Goal: Task Accomplishment & Management: Manage account settings

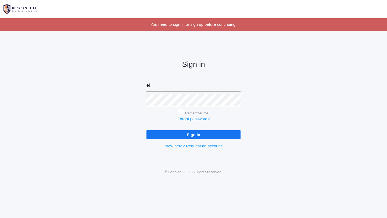
type input "e"
type input "[EMAIL_ADDRESS][DOMAIN_NAME]"
click at [146, 130] on input "Sign in" at bounding box center [193, 134] width 94 height 9
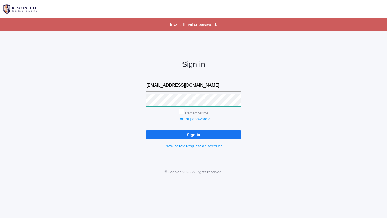
click at [146, 130] on input "Sign in" at bounding box center [193, 134] width 94 height 9
type input "[EMAIL_ADDRESS][DOMAIN_NAME]"
click at [146, 130] on input "Sign in" at bounding box center [193, 134] width 94 height 9
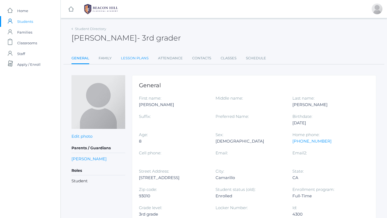
click at [134, 59] on link "Lesson Plans" at bounding box center [135, 58] width 28 height 11
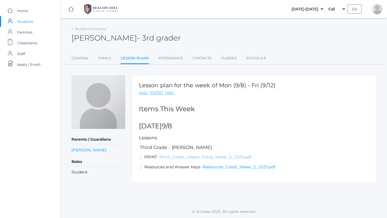
click at [229, 158] on link "Print_Colab_Lesson_Plans_Week_2_2025.pdf" at bounding box center [205, 157] width 91 height 5
click at [166, 95] on link "next" at bounding box center [169, 93] width 9 height 6
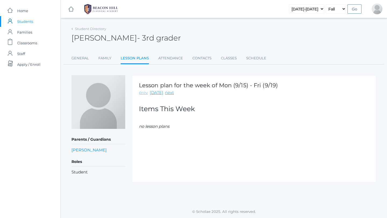
click at [143, 94] on link "prev" at bounding box center [143, 93] width 9 height 6
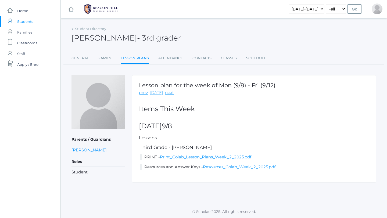
click at [154, 95] on link "today" at bounding box center [156, 93] width 13 height 6
click at [155, 92] on link "today" at bounding box center [156, 93] width 13 height 6
click at [231, 169] on link "Resources_Colab_Week_2_2025.pdf" at bounding box center [239, 166] width 73 height 5
click at [171, 60] on link "Attendance" at bounding box center [170, 58] width 25 height 11
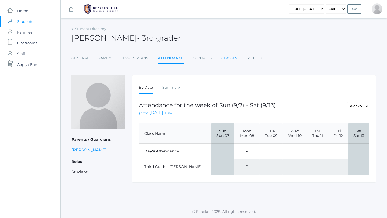
click at [230, 59] on link "Classes" at bounding box center [229, 58] width 16 height 11
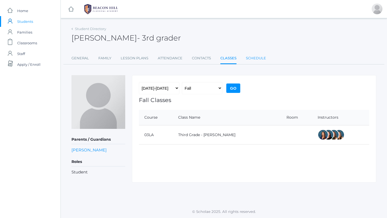
click at [254, 60] on link "Schedule" at bounding box center [256, 58] width 20 height 11
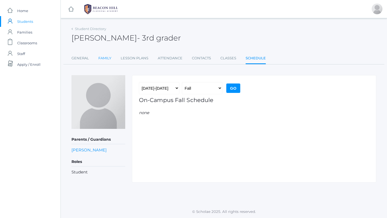
click at [101, 57] on link "Family" at bounding box center [104, 58] width 13 height 11
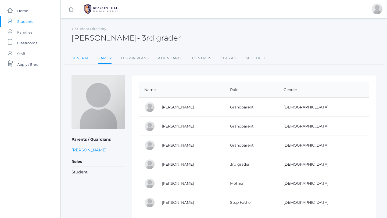
click at [85, 61] on link "General" at bounding box center [79, 58] width 17 height 11
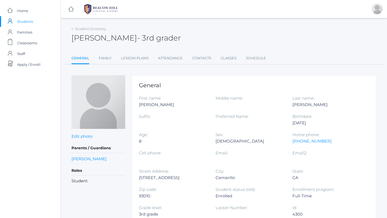
click at [113, 59] on ul "General Family Lesson Plans Attendance Contacts Classes Schedule" at bounding box center [223, 59] width 305 height 12
click at [104, 58] on link "Family" at bounding box center [105, 58] width 13 height 11
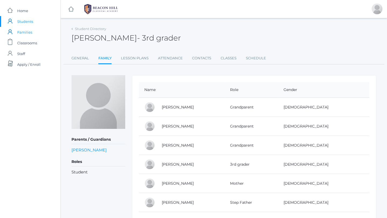
click at [24, 32] on span "Families" at bounding box center [24, 32] width 15 height 11
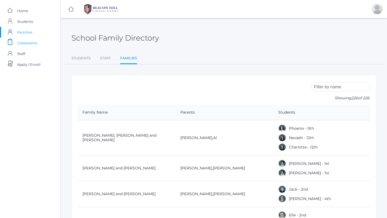
click at [26, 43] on span "Classrooms" at bounding box center [27, 43] width 20 height 11
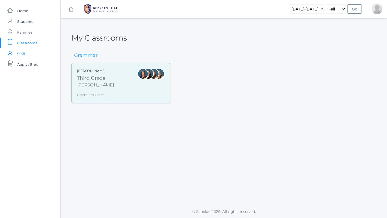
click at [22, 55] on span "Staff" at bounding box center [21, 53] width 8 height 11
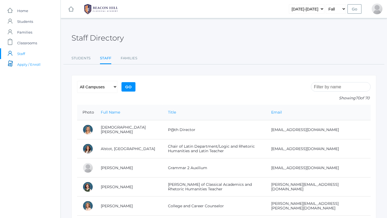
click at [22, 66] on span "Apply / Enroll" at bounding box center [28, 64] width 23 height 11
click at [26, 15] on span "Home" at bounding box center [22, 10] width 11 height 11
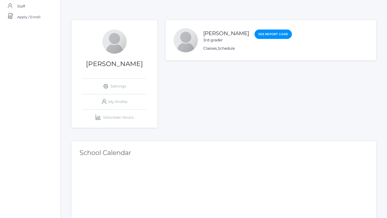
scroll to position [59, 0]
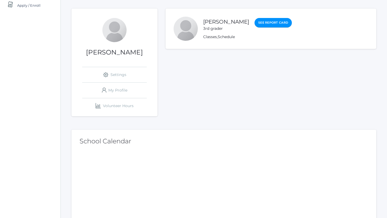
click at [270, 27] on link "See Report Card" at bounding box center [273, 23] width 37 height 10
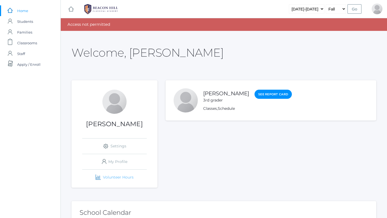
click at [124, 181] on link "icons/finance/bar-chart Created with Sketch. Volunteer Hours" at bounding box center [114, 177] width 64 height 15
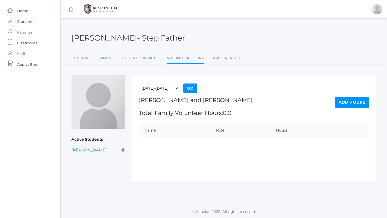
click at [351, 99] on link "Add Hours" at bounding box center [352, 102] width 34 height 11
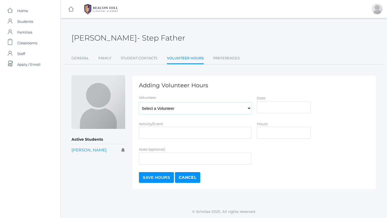
click at [236, 107] on select "Select a Volunteer Lopez, Francisco Marzano, Cheryl Marzano, Derrick Marzano, E…" at bounding box center [195, 108] width 113 height 12
select select "4386"
click at [271, 112] on input "Date" at bounding box center [283, 107] width 53 height 12
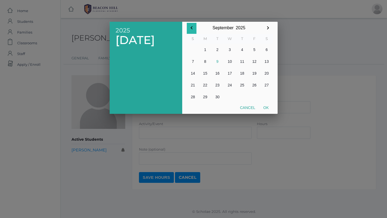
click at [194, 30] on icon "button" at bounding box center [191, 28] width 6 height 6
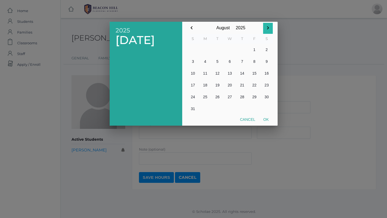
click at [268, 26] on icon "button" at bounding box center [268, 28] width 6 height 6
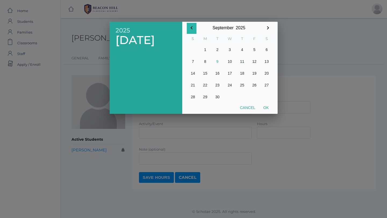
click at [192, 28] on icon "button" at bounding box center [191, 28] width 6 height 6
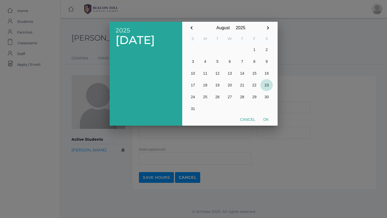
click at [265, 85] on button "23" at bounding box center [266, 85] width 12 height 12
click at [267, 121] on button "Ok" at bounding box center [265, 120] width 13 height 10
type input "2025-08-23"
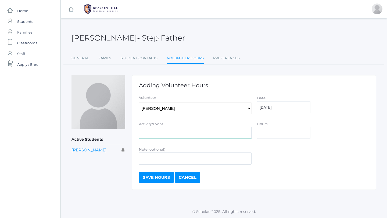
click at [201, 135] on input "Activity/Event" at bounding box center [195, 133] width 113 height 12
type input "Campus Work Day"
click at [282, 137] on input "Hours" at bounding box center [283, 133] width 53 height 12
type input "2"
click at [169, 161] on input "Note (optional)" at bounding box center [195, 159] width 113 height 12
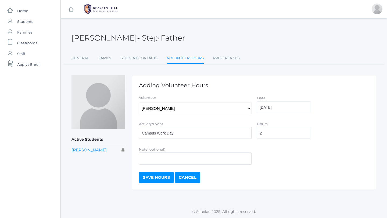
click at [159, 178] on input "Save Hours" at bounding box center [156, 177] width 35 height 11
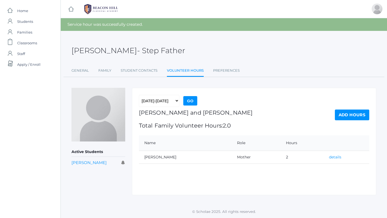
click at [332, 158] on link "details" at bounding box center [335, 157] width 12 height 5
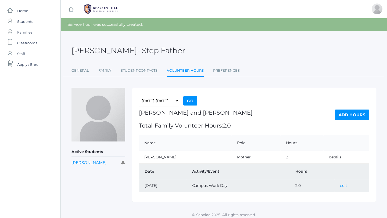
click at [346, 186] on link "edit" at bounding box center [343, 185] width 7 height 5
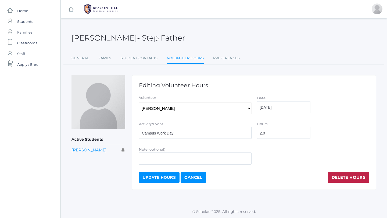
click at [190, 174] on link "Cancel" at bounding box center [193, 177] width 25 height 11
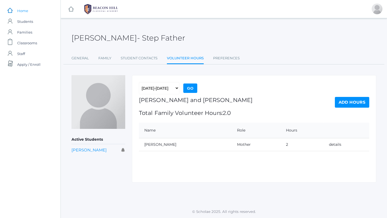
click at [27, 12] on span "Home" at bounding box center [22, 10] width 11 height 11
